Goal: Complete application form: Complete application form

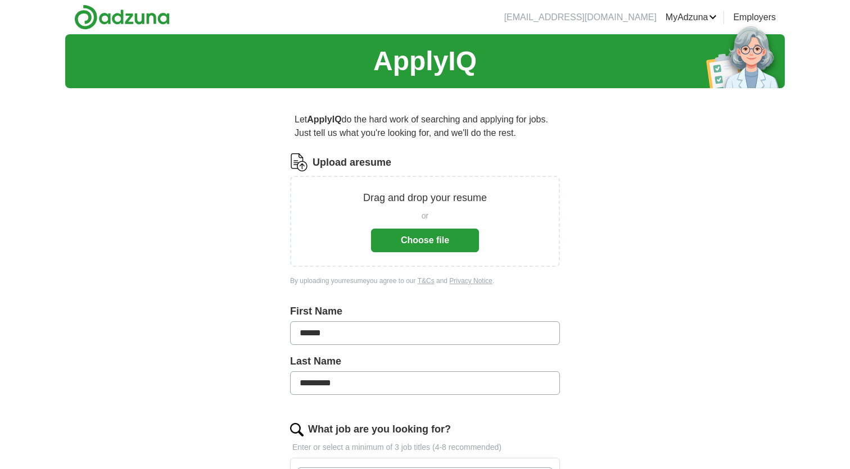
click at [409, 240] on button "Choose file" at bounding box center [425, 241] width 108 height 24
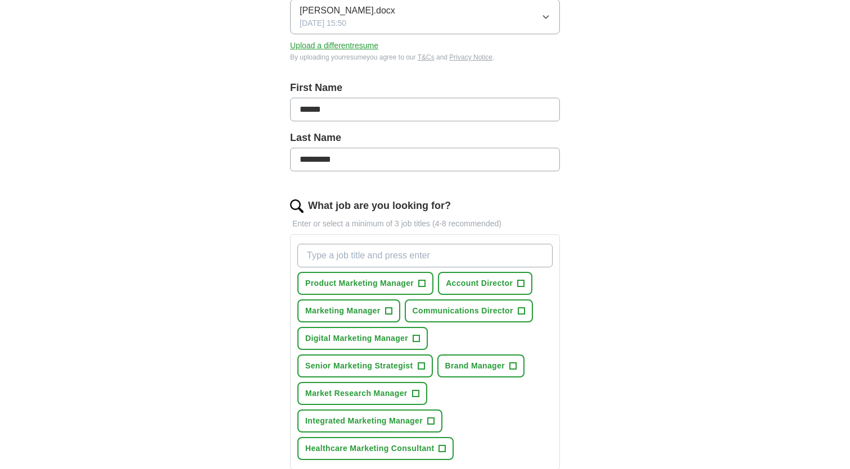
scroll to position [189, 0]
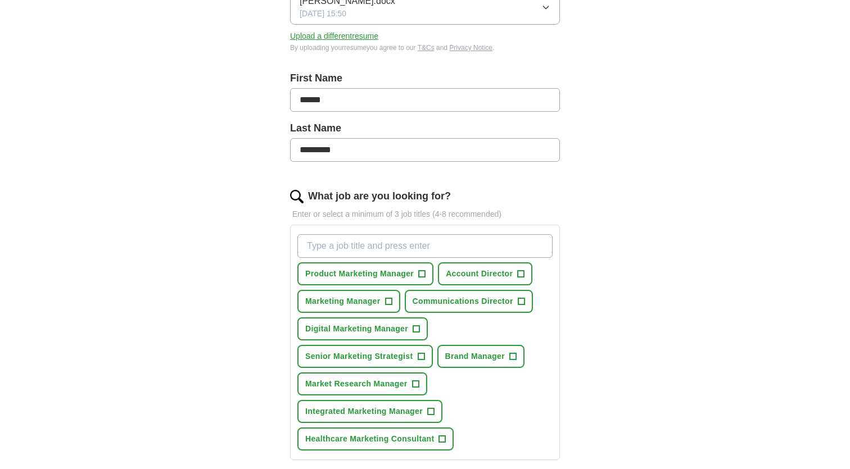
click at [415, 356] on button "Senior Marketing Strategist +" at bounding box center [364, 356] width 135 height 23
click at [431, 408] on span "+" at bounding box center [430, 412] width 7 height 9
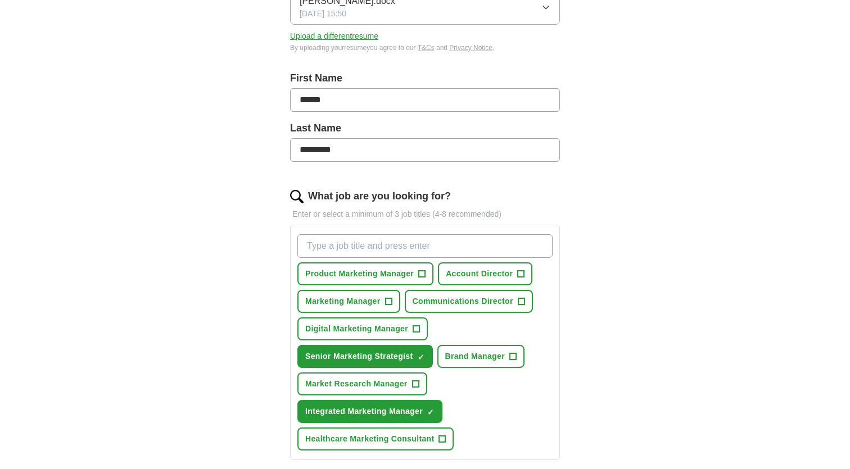
click at [434, 437] on span "Healthcare Marketing Consultant" at bounding box center [369, 439] width 129 height 12
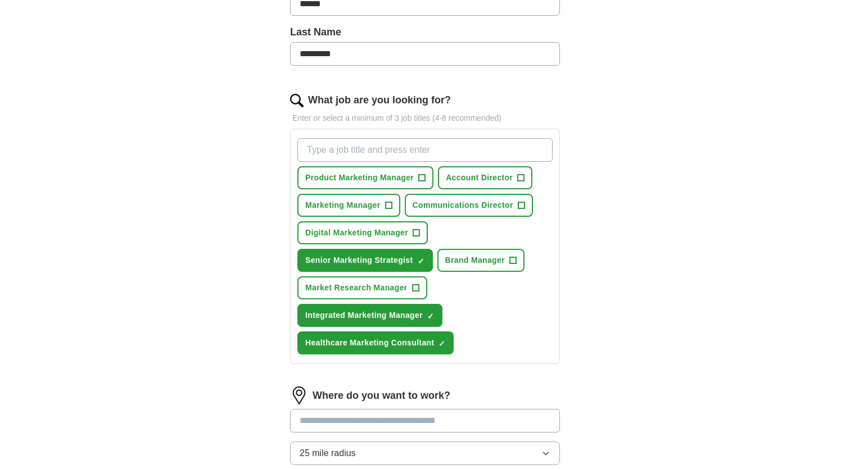
scroll to position [285, 0]
type input "Associate Director Marketing"
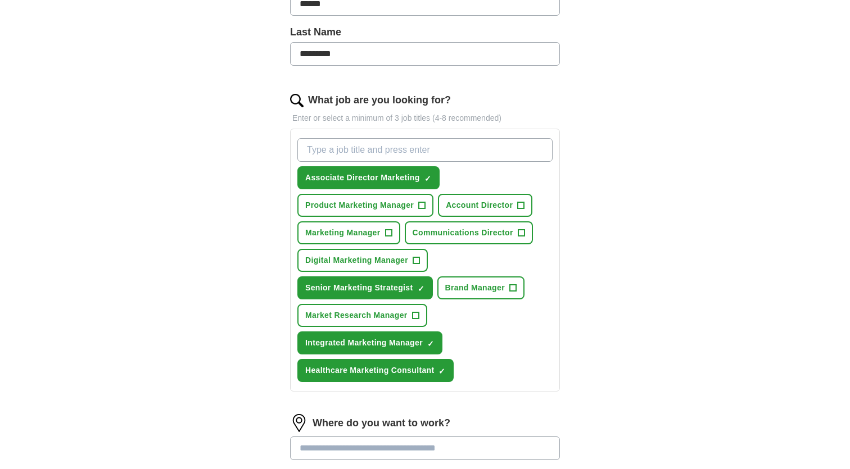
click at [337, 151] on input "What job are you looking for?" at bounding box center [424, 150] width 255 height 24
type input "Associate Director Market Research"
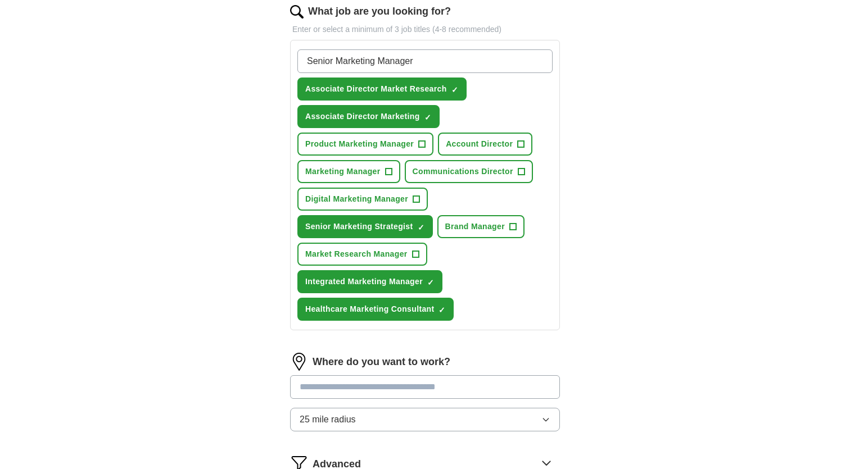
scroll to position [379, 0]
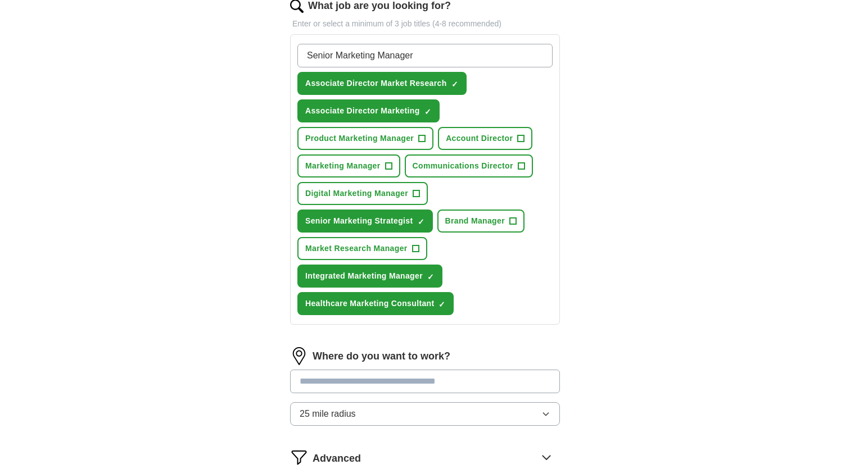
type input "Senior Marketing Manager"
click at [467, 52] on input "Senior Marketing Manager" at bounding box center [424, 56] width 255 height 24
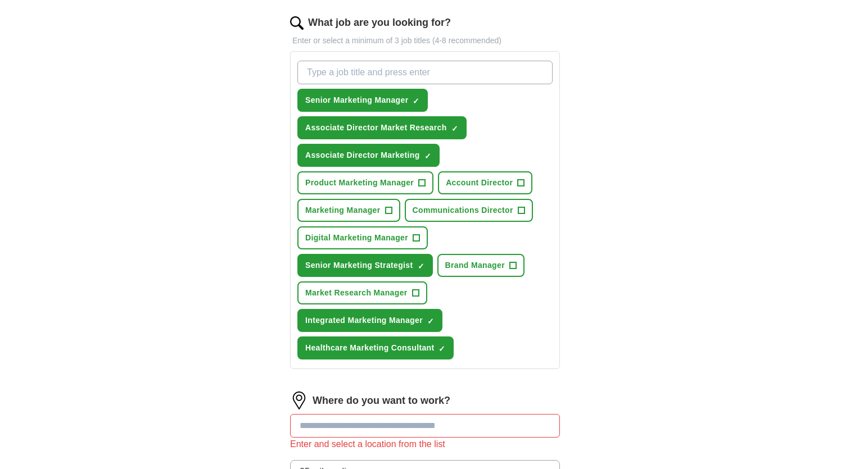
scroll to position [364, 0]
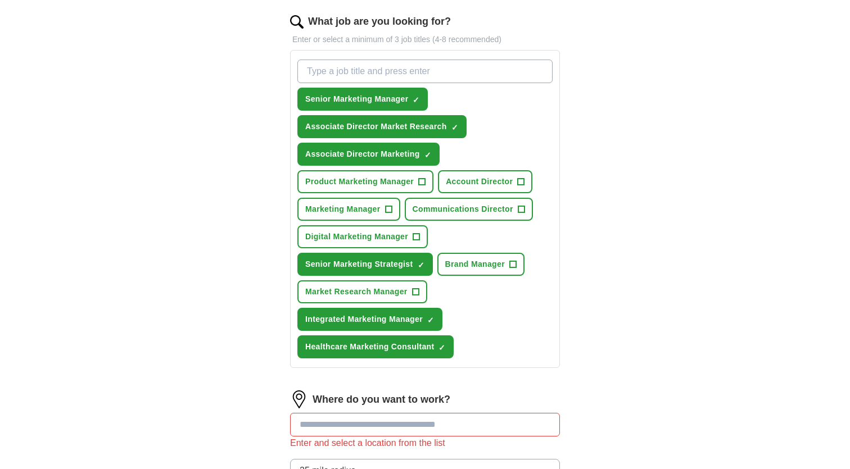
click at [524, 181] on span "+" at bounding box center [521, 182] width 7 height 9
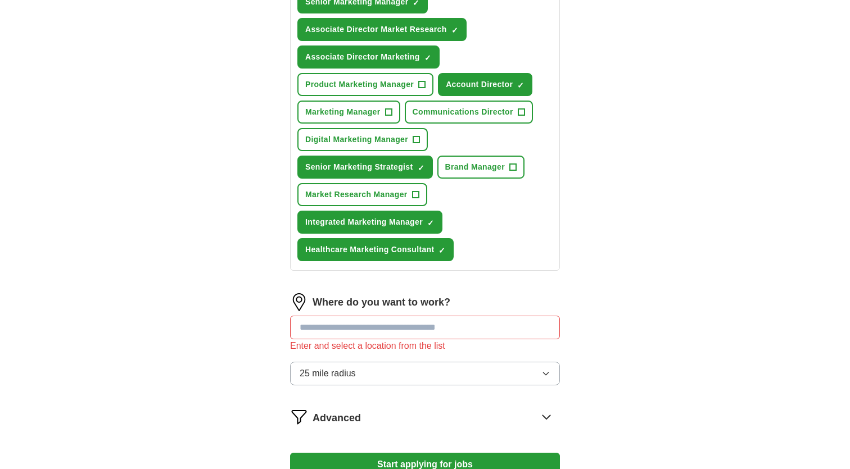
scroll to position [463, 0]
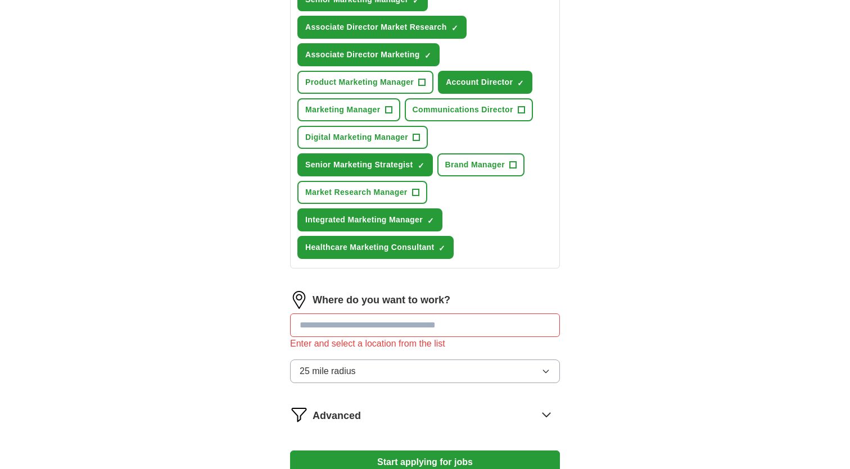
click at [411, 327] on input at bounding box center [425, 326] width 270 height 24
click at [378, 364] on button "25 mile radius" at bounding box center [425, 372] width 270 height 24
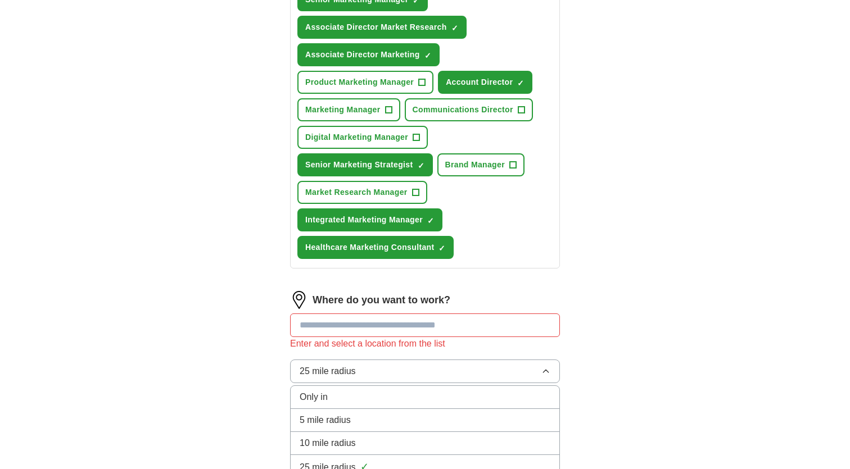
click at [365, 440] on div "10 mile radius" at bounding box center [425, 443] width 251 height 13
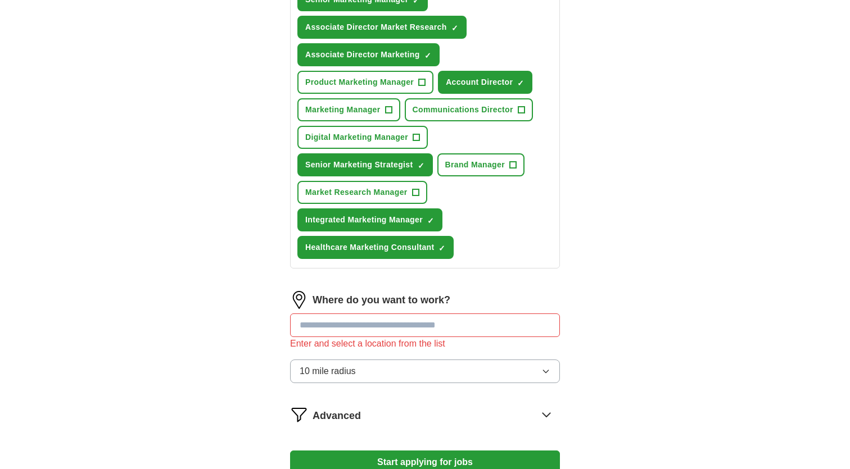
click at [373, 317] on input at bounding box center [425, 326] width 270 height 24
type input "*"
type input "****"
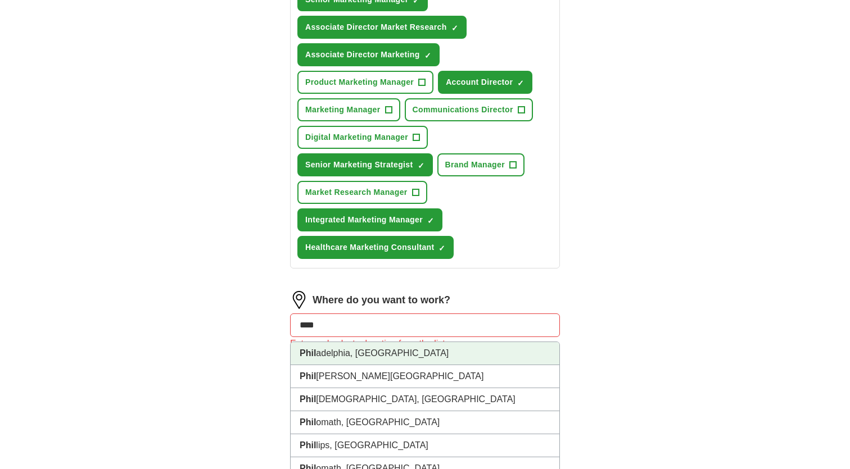
click at [359, 356] on li "[PERSON_NAME], [GEOGRAPHIC_DATA]" at bounding box center [425, 353] width 269 height 23
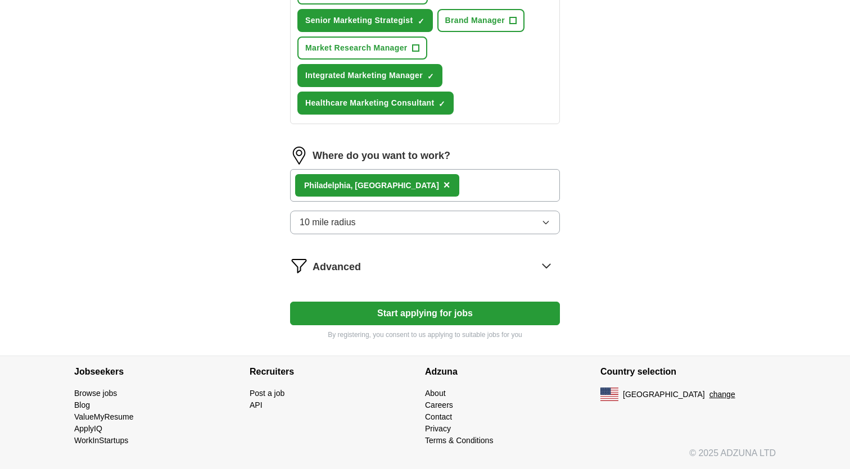
scroll to position [608, 0]
click at [432, 181] on div "[PERSON_NAME], [GEOGRAPHIC_DATA] ×" at bounding box center [425, 185] width 270 height 33
click at [432, 185] on div "[PERSON_NAME], [GEOGRAPHIC_DATA] ×" at bounding box center [425, 185] width 270 height 33
click at [406, 185] on div "[PERSON_NAME], [GEOGRAPHIC_DATA] ×" at bounding box center [425, 185] width 270 height 33
click at [397, 193] on div "[PERSON_NAME], [GEOGRAPHIC_DATA] ×" at bounding box center [425, 185] width 270 height 33
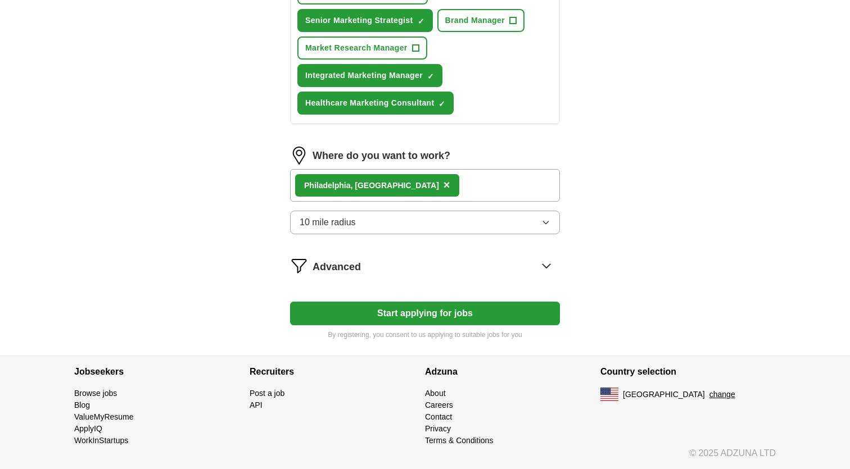
click at [544, 266] on icon at bounding box center [545, 266] width 7 height 4
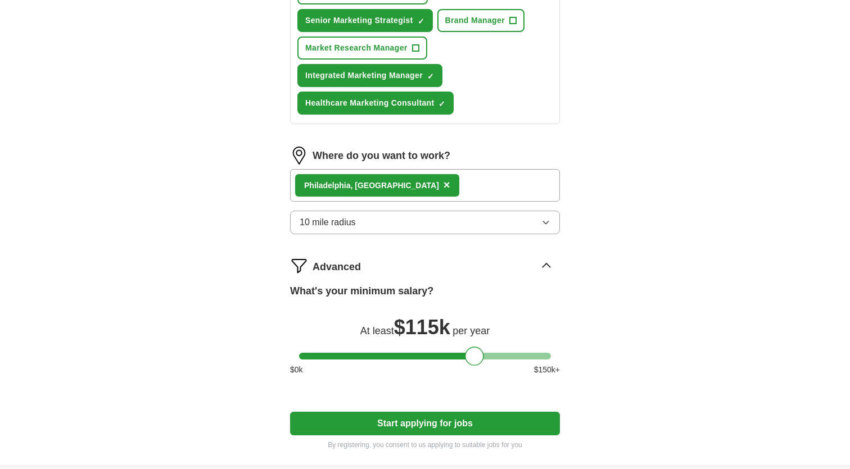
drag, startPoint x: 312, startPoint y: 354, endPoint x: 472, endPoint y: 351, distance: 160.2
click at [472, 351] on div at bounding box center [474, 356] width 19 height 19
click at [459, 428] on button "Start applying for jobs" at bounding box center [425, 424] width 270 height 24
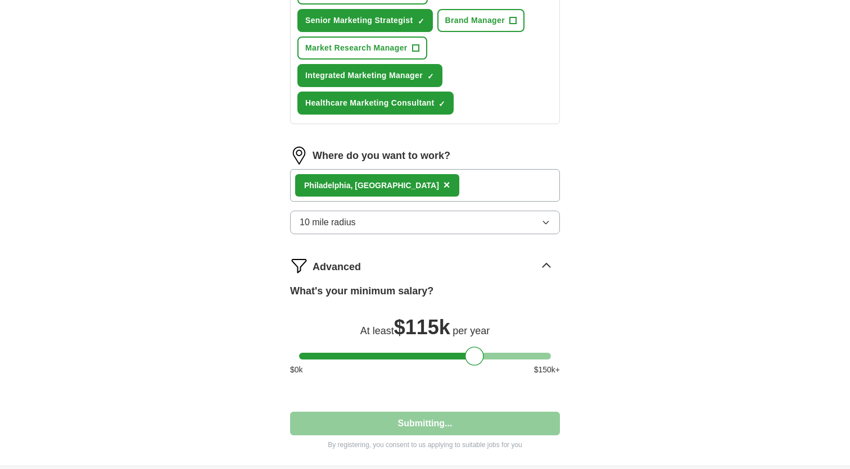
select select "**"
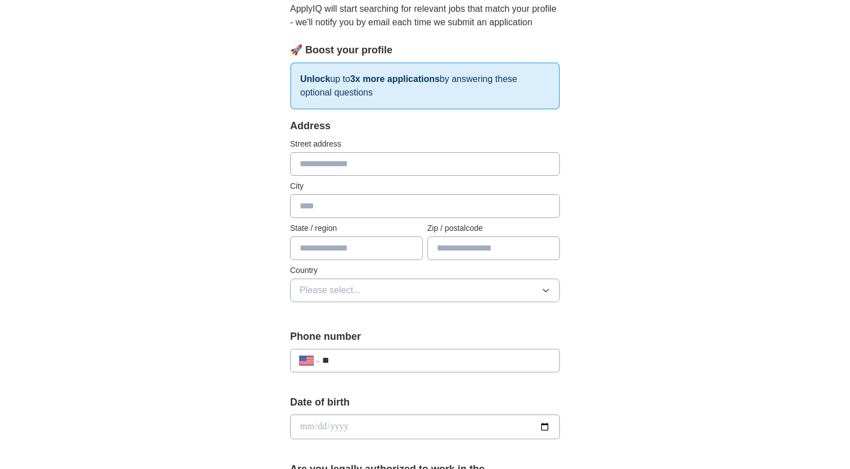
scroll to position [128, 0]
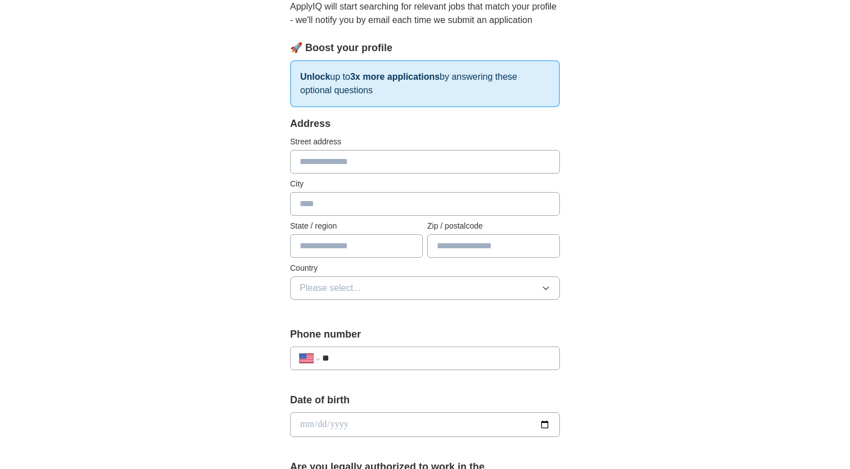
click at [641, 182] on div "**********" at bounding box center [425, 418] width 720 height 1024
click at [372, 78] on strong "3x more applications" at bounding box center [394, 77] width 89 height 10
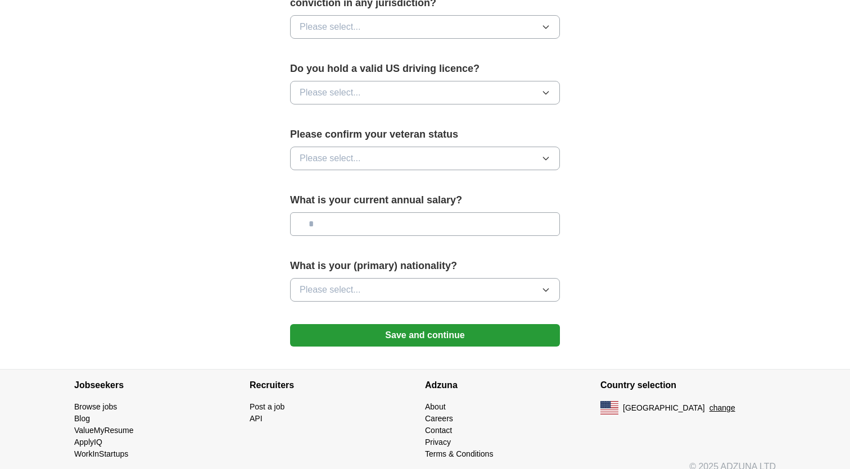
scroll to position [688, 0]
click at [467, 325] on button "Save and continue" at bounding box center [425, 336] width 270 height 22
